Goal: Task Accomplishment & Management: Manage account settings

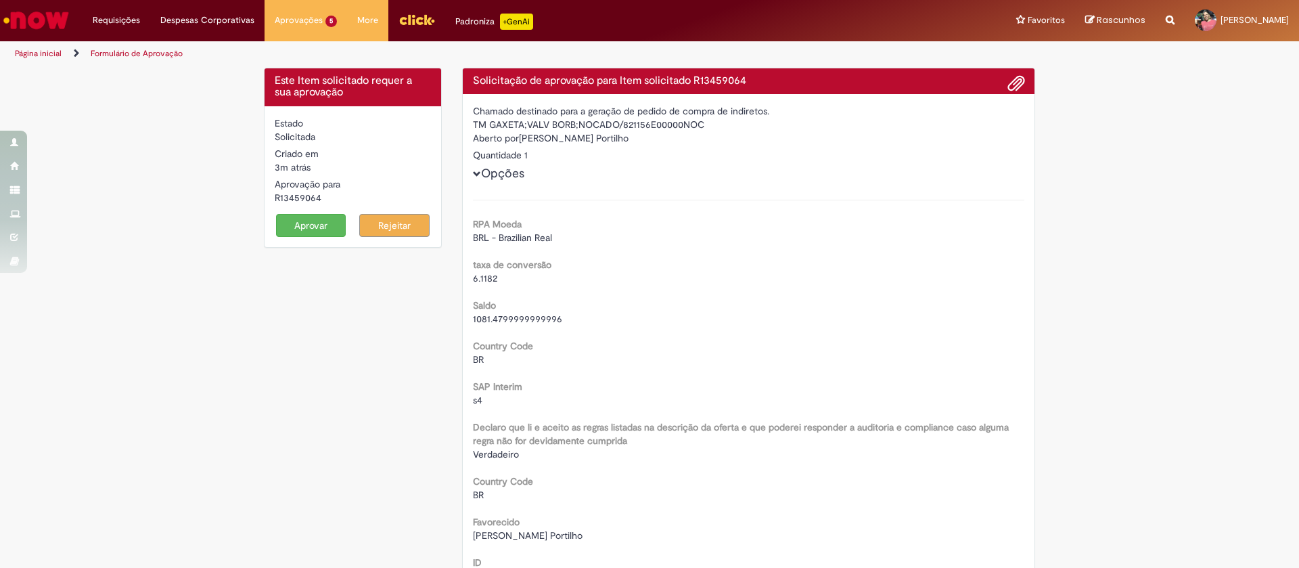
click at [300, 227] on button "Aprovar" at bounding box center [311, 225] width 70 height 23
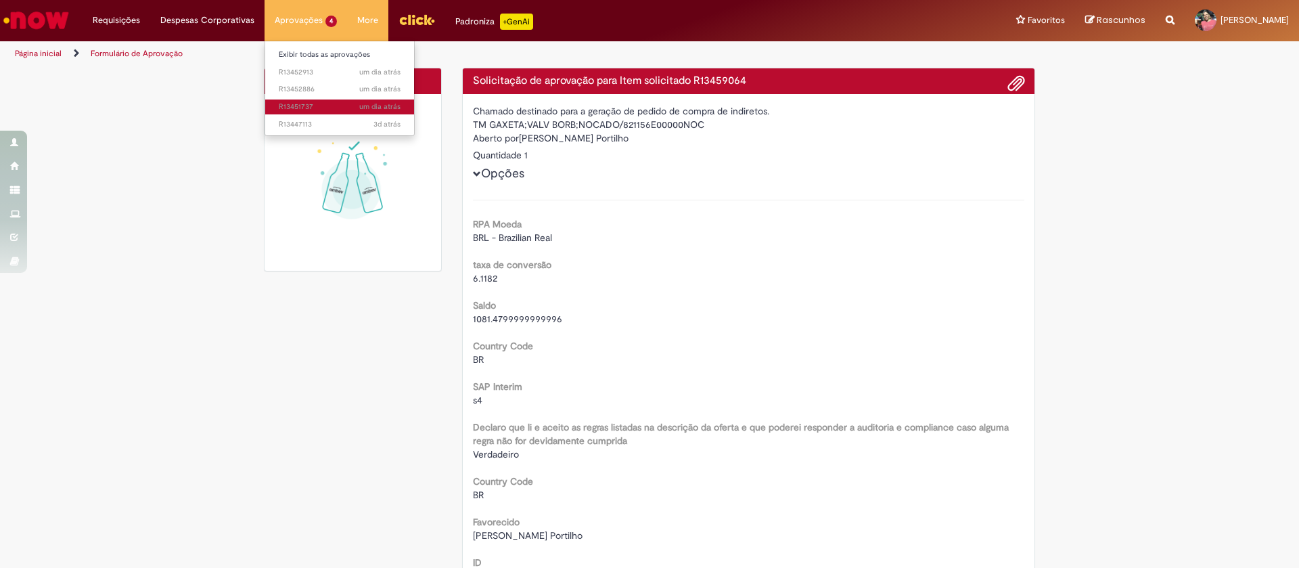
click at [305, 103] on span "um dia atrás um dia atrás R13451737" at bounding box center [340, 107] width 122 height 11
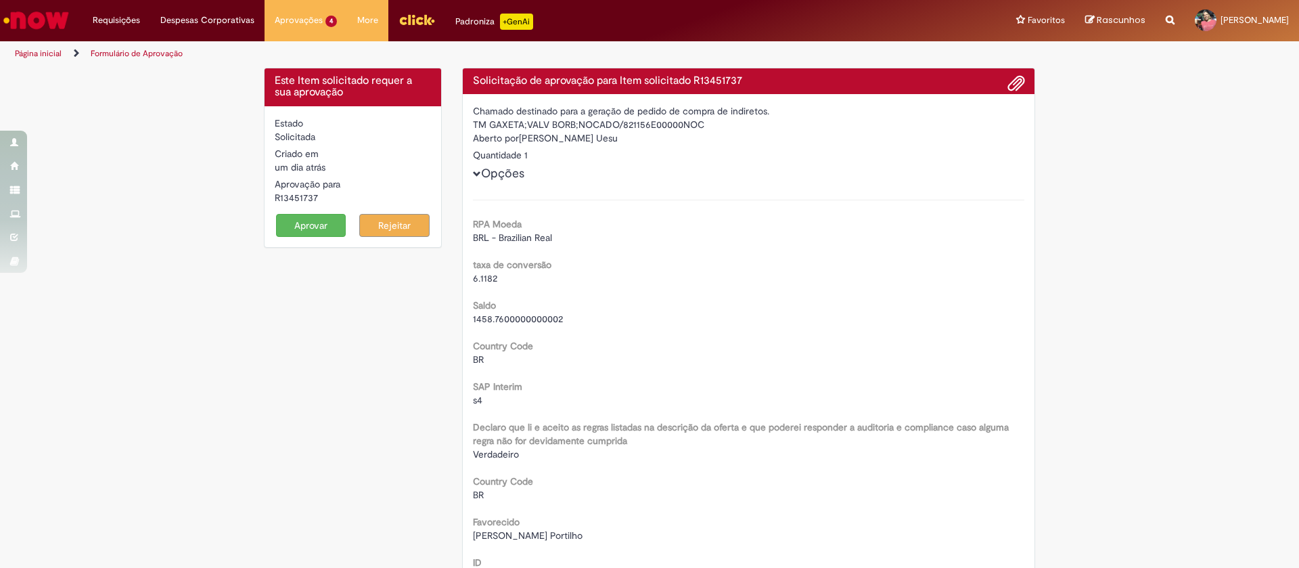
click at [312, 219] on button "Aprovar" at bounding box center [311, 225] width 70 height 23
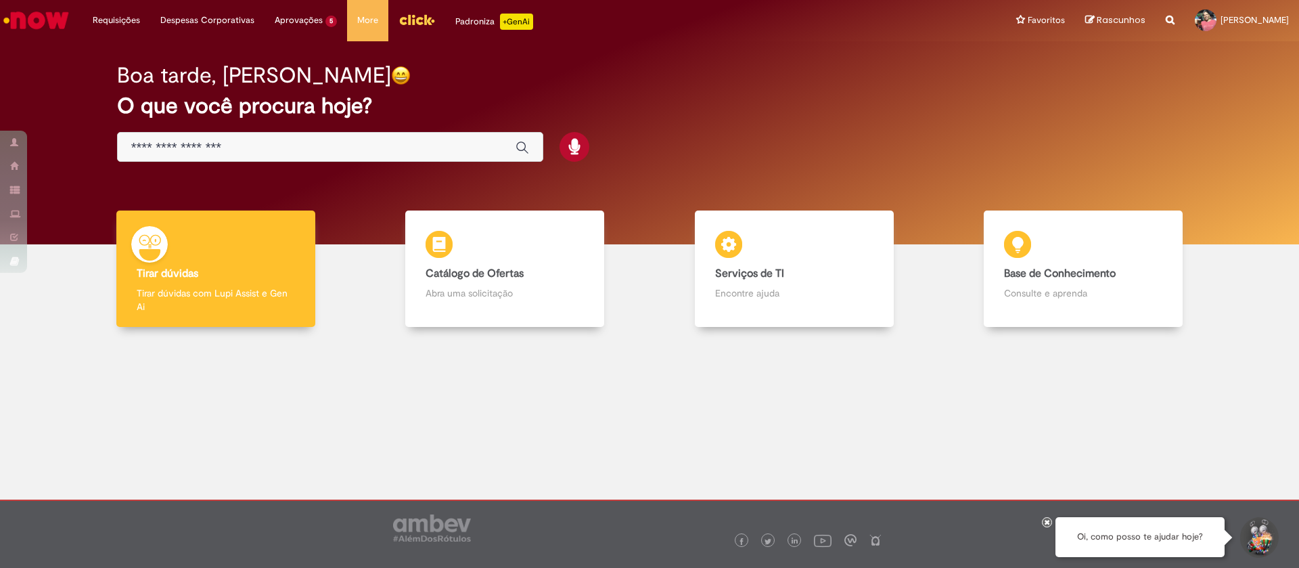
click at [569, 69] on div "Boa tarde, [PERSON_NAME]" at bounding box center [650, 76] width 1066 height 24
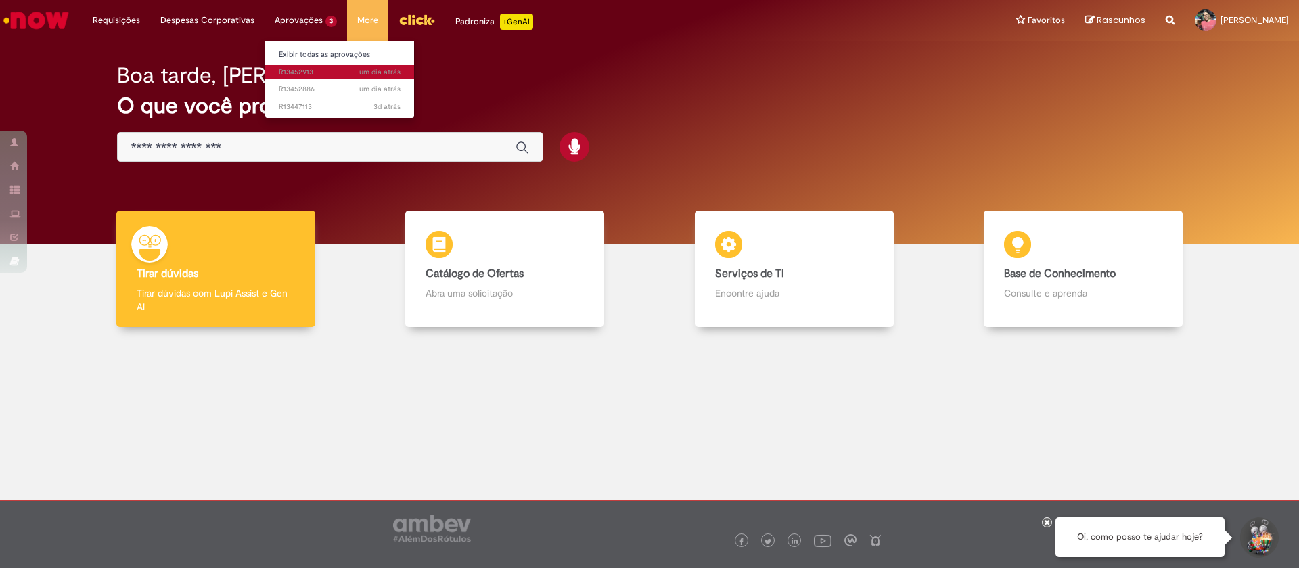
click at [299, 71] on span "um dia atrás um dia atrás R13452913" at bounding box center [340, 72] width 122 height 11
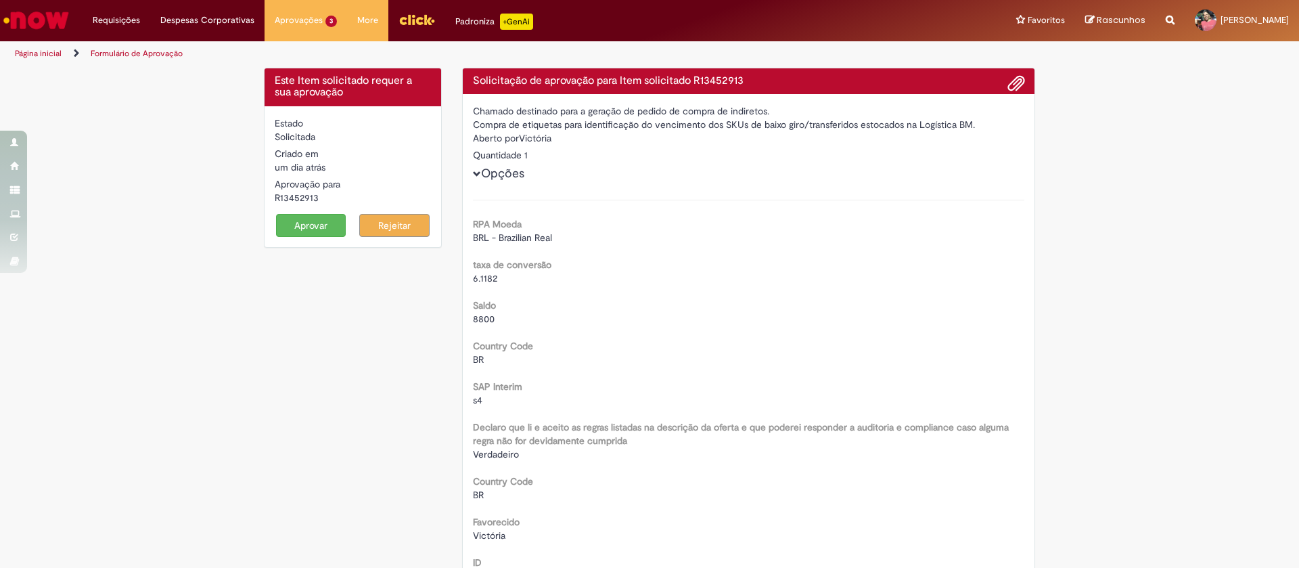
click at [303, 219] on button "Aprovar" at bounding box center [311, 225] width 70 height 23
